Goal: Answer question/provide support: Share knowledge or assist other users

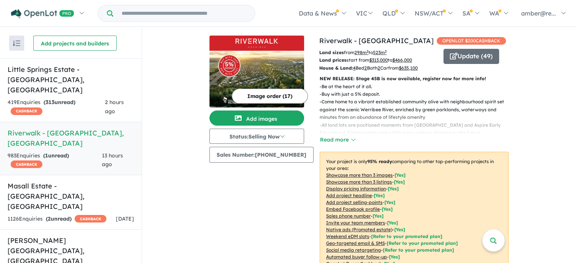
scroll to position [237, 0]
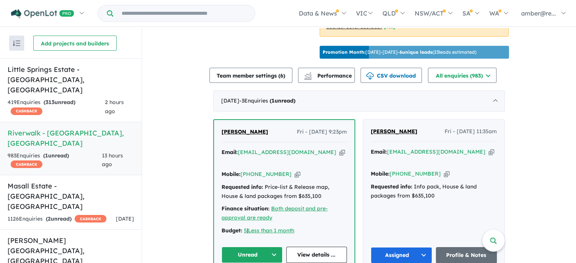
click at [339, 156] on icon "button" at bounding box center [342, 152] width 6 height 8
click at [261, 249] on button "Unread" at bounding box center [251, 255] width 61 height 16
click at [273, 249] on button "Unread" at bounding box center [251, 255] width 61 height 16
click at [273, 250] on button "Unread" at bounding box center [251, 255] width 61 height 16
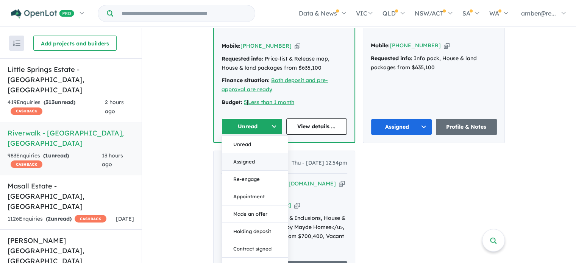
scroll to position [464, 0]
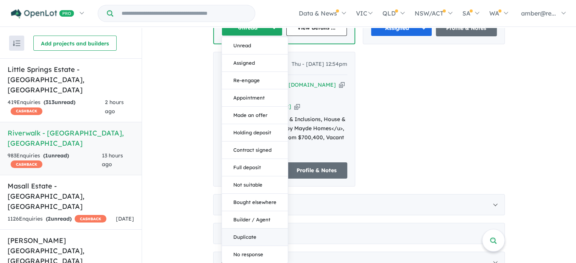
click at [255, 234] on button "Duplicate" at bounding box center [255, 237] width 66 height 17
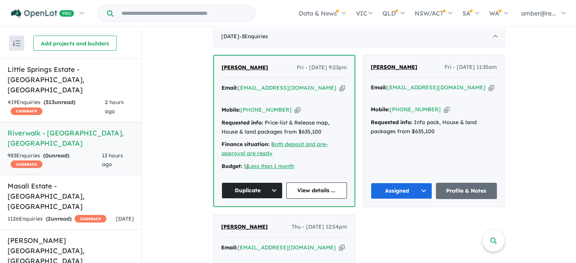
scroll to position [313, 0]
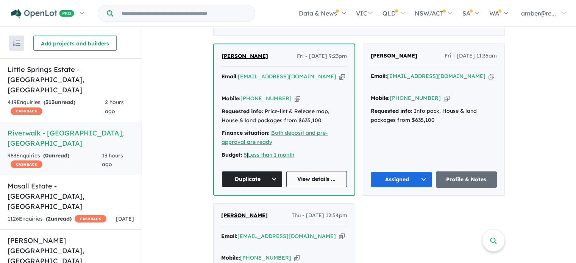
click at [318, 173] on link "View details ..." at bounding box center [316, 179] width 61 height 16
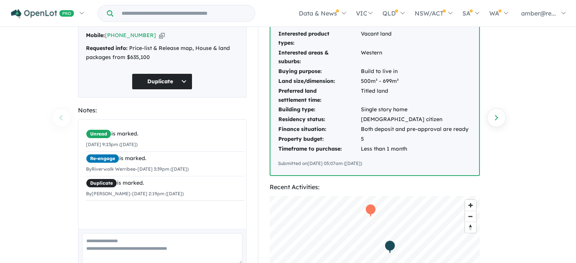
scroll to position [76, 0]
